Goal: Task Accomplishment & Management: Complete application form

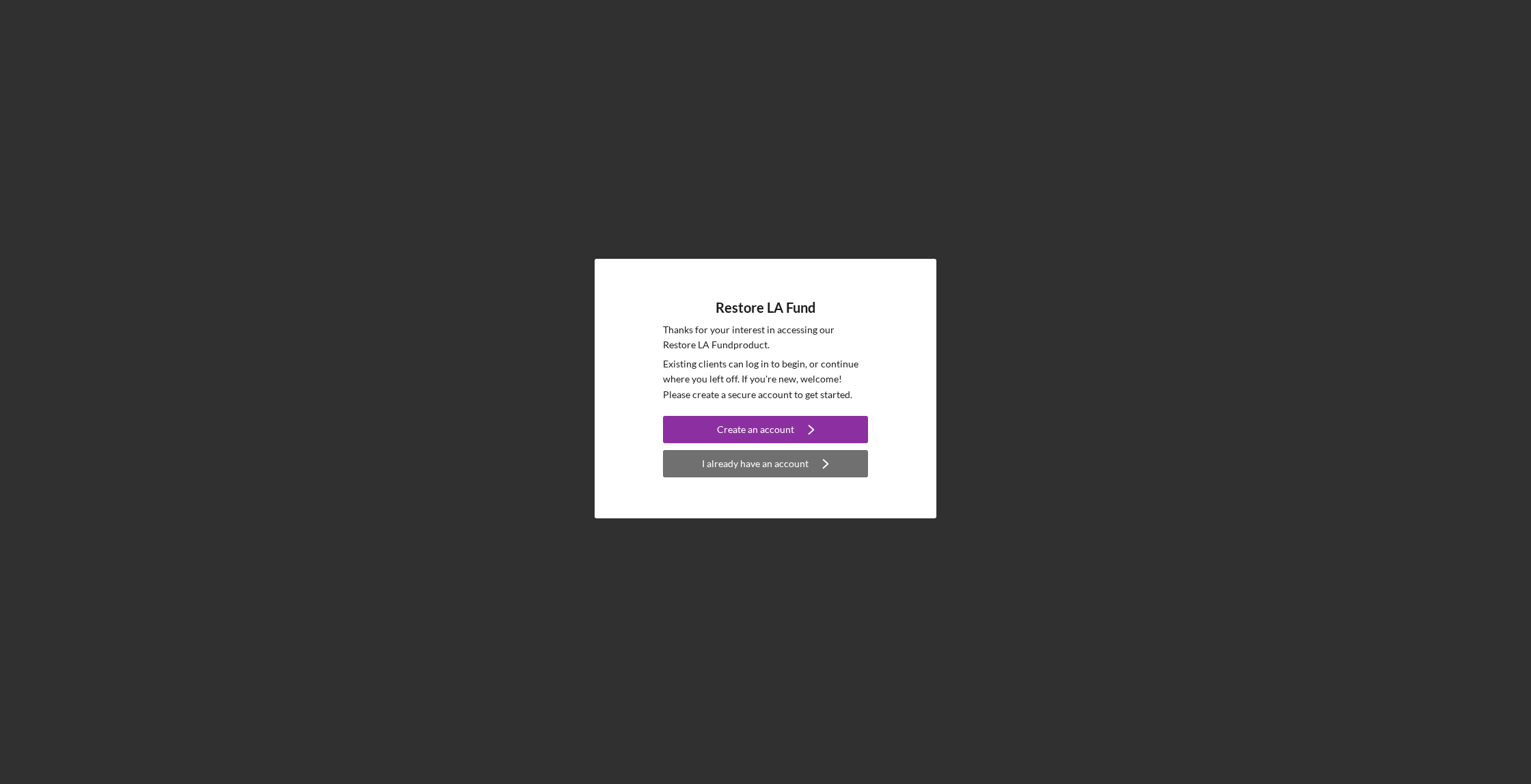
click at [732, 470] on div "I already have an account" at bounding box center [755, 464] width 107 height 27
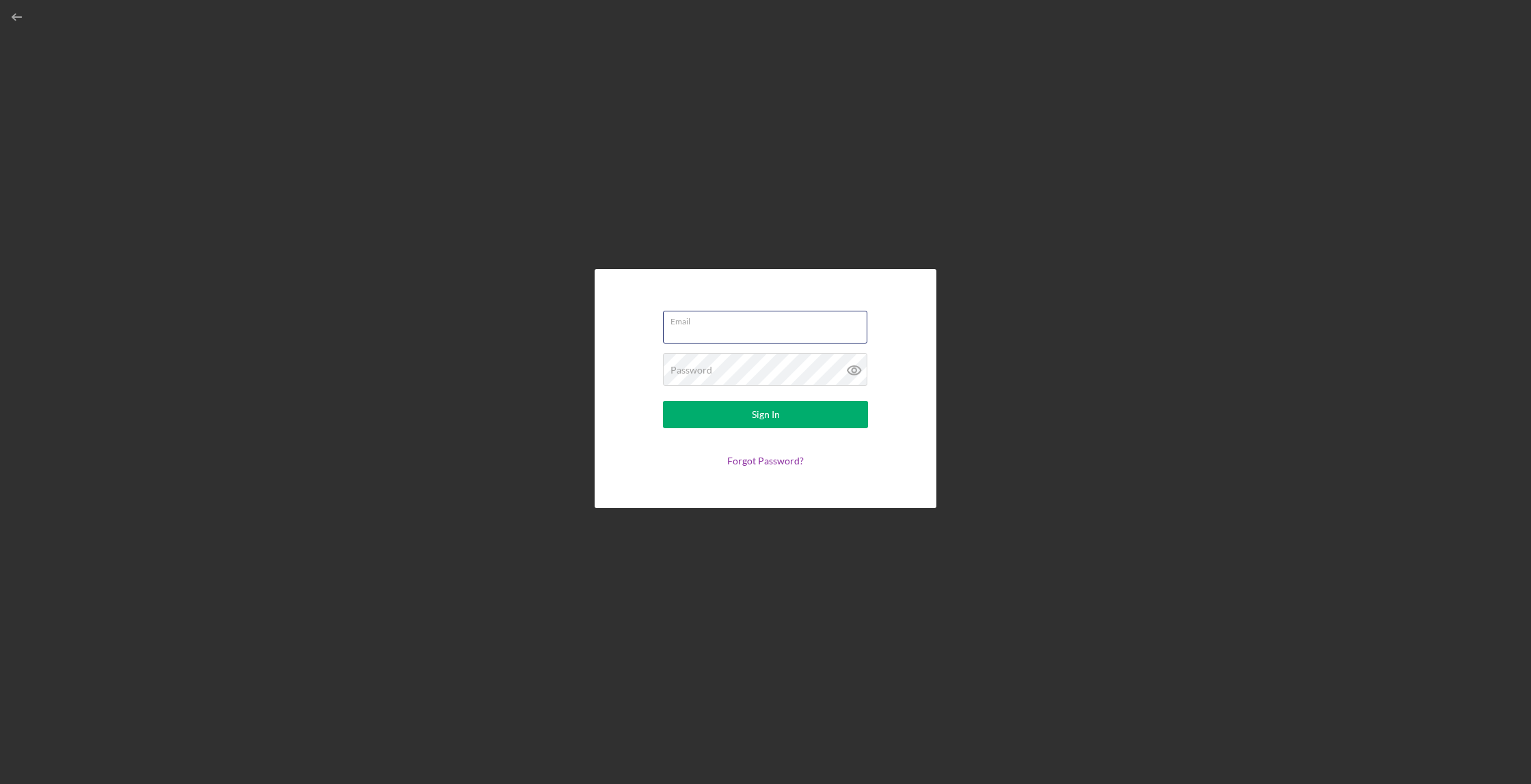
type input "[EMAIL_ADDRESS]"
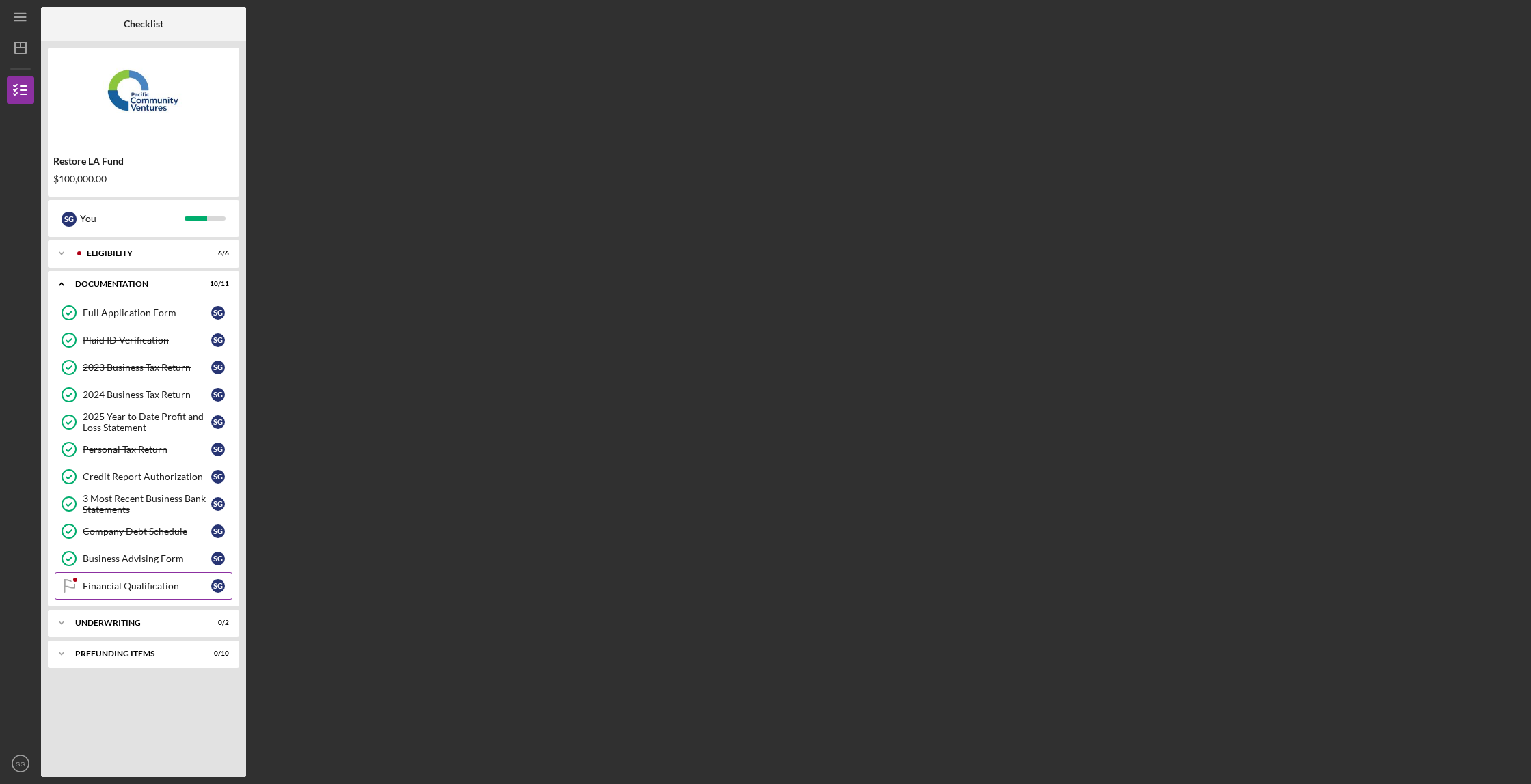
click at [78, 582] on div at bounding box center [75, 579] width 8 height 8
